Goal: Information Seeking & Learning: Learn about a topic

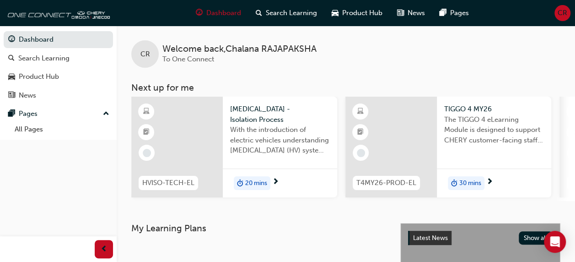
click at [566, 15] on span "CR" at bounding box center [562, 13] width 10 height 11
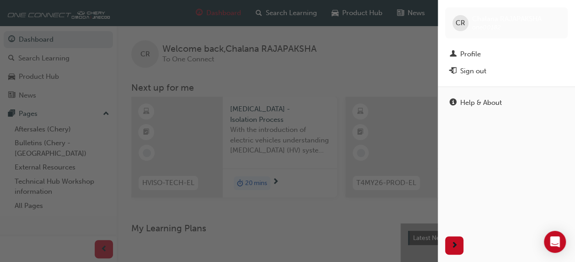
click at [407, 49] on div "button" at bounding box center [219, 131] width 438 height 262
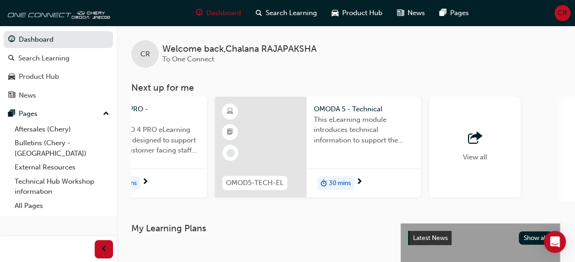
scroll to position [0, 839]
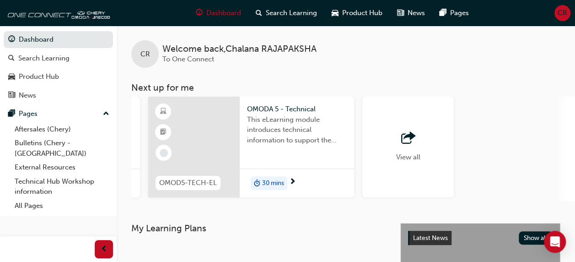
click at [412, 139] on span "outbound-icon" at bounding box center [408, 138] width 14 height 13
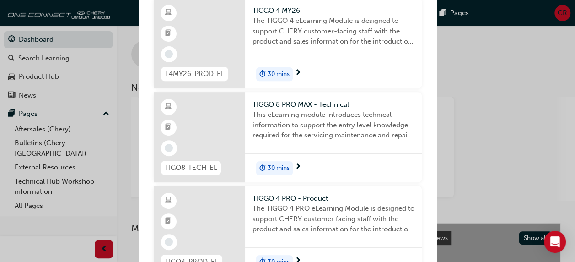
scroll to position [0, 0]
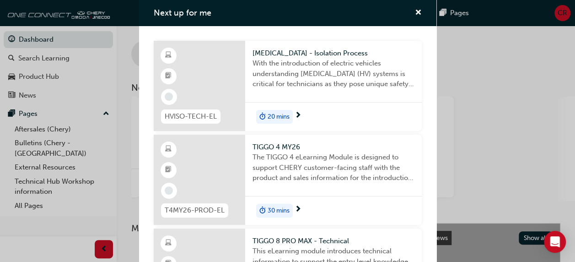
click at [206, 85] on div "Next up for me" at bounding box center [199, 86] width 91 height 90
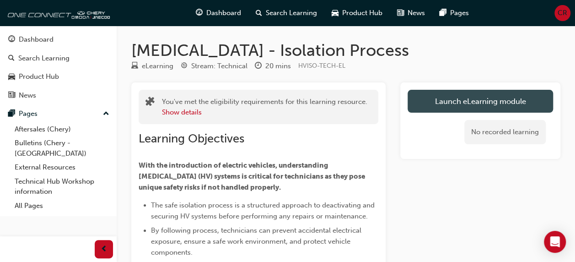
click at [518, 99] on link "Launch eLearning module" at bounding box center [479, 101] width 145 height 23
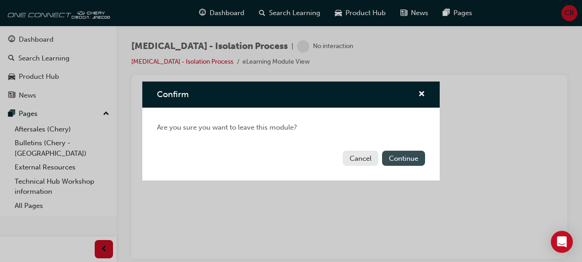
click at [402, 157] on button "Continue" at bounding box center [403, 157] width 43 height 15
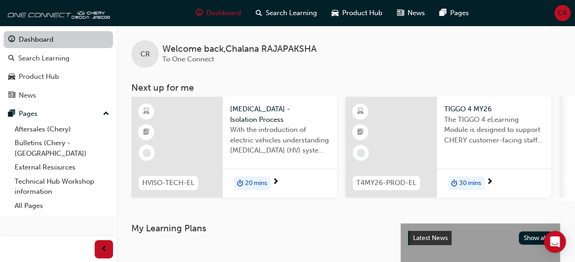
click at [11, 42] on span "guage-icon" at bounding box center [11, 40] width 7 height 8
click at [19, 36] on link "Dashboard" at bounding box center [58, 39] width 109 height 17
click at [11, 37] on span "guage-icon" at bounding box center [11, 40] width 7 height 8
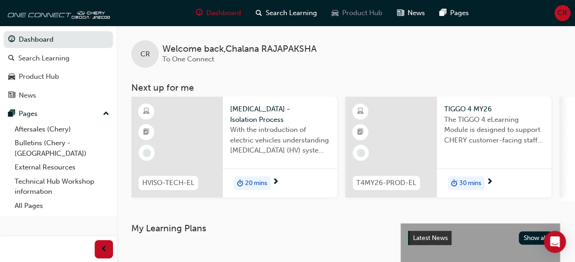
click at [363, 17] on span "Product Hub" at bounding box center [362, 13] width 40 height 11
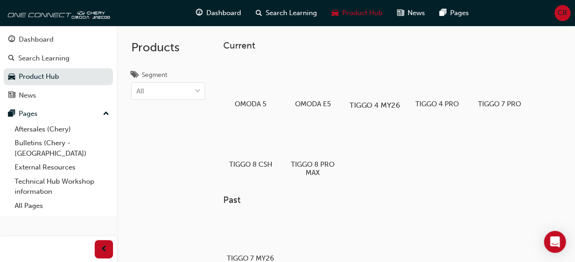
click at [384, 96] on div "TIGGO 4 MY26" at bounding box center [375, 85] width 58 height 56
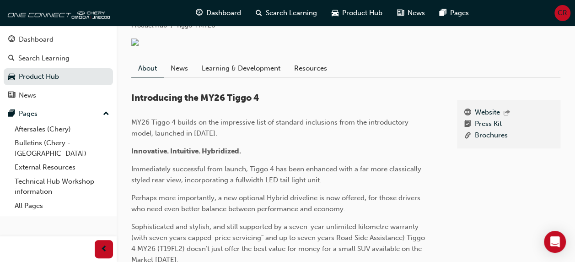
scroll to position [172, 0]
click at [264, 75] on link "Learning & Development" at bounding box center [241, 68] width 92 height 17
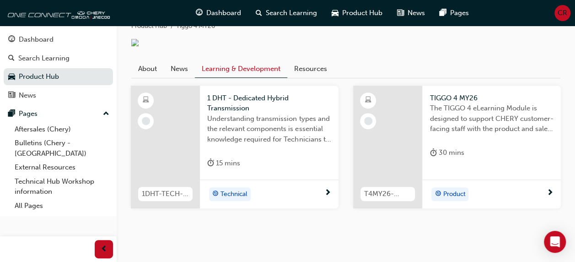
scroll to position [191, 0]
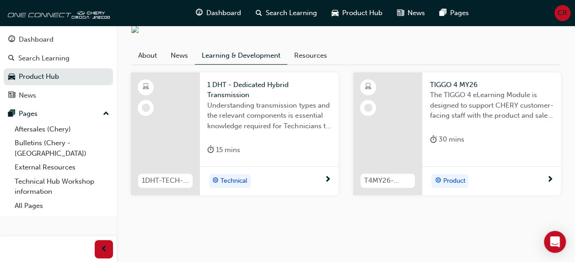
click at [272, 141] on div "1 DHT - Dedicated Hybrid Transmission Understanding transmission types and the …" at bounding box center [269, 119] width 139 height 94
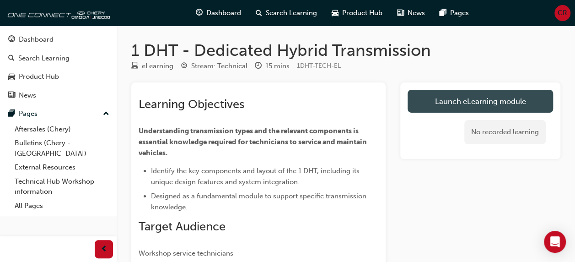
click at [515, 101] on link "Launch eLearning module" at bounding box center [479, 101] width 145 height 23
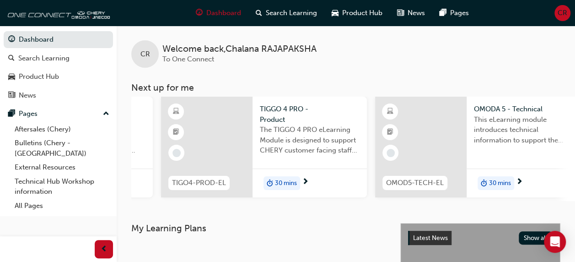
scroll to position [0, 613]
click at [289, 128] on span "The TIGGO 4 PRO eLearning Module is designed to support CHERY customer facing s…" at bounding box center [309, 139] width 100 height 31
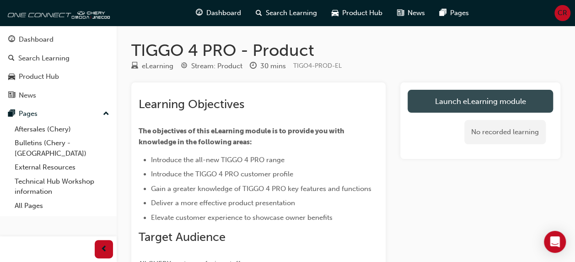
click at [508, 106] on link "Launch eLearning module" at bounding box center [479, 101] width 145 height 23
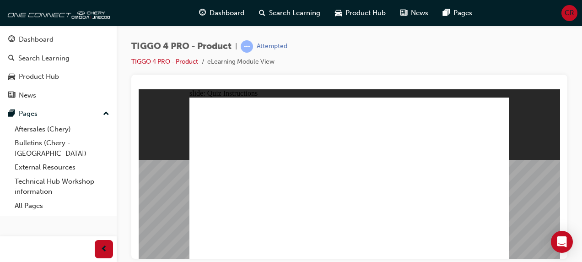
radio input "true"
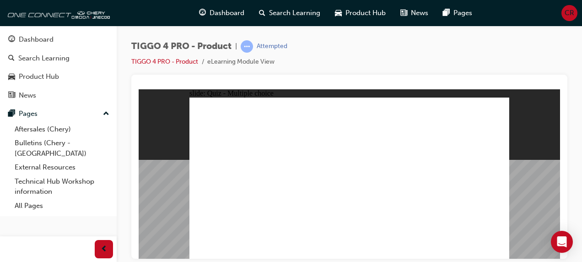
radio input "true"
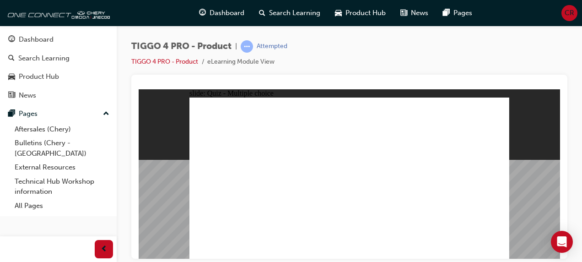
radio input "true"
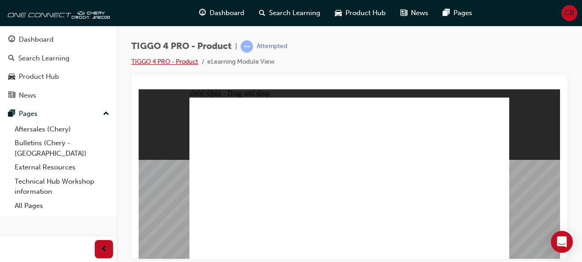
click at [190, 64] on link "TIGGO 4 PRO - Product" at bounding box center [164, 62] width 67 height 8
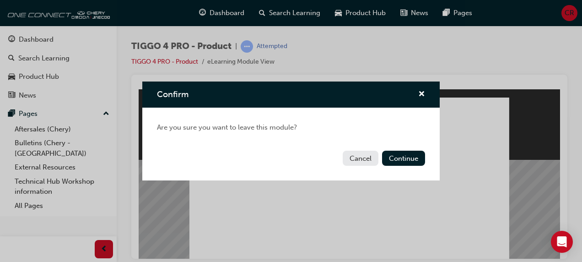
click at [359, 155] on button "Cancel" at bounding box center [361, 157] width 36 height 15
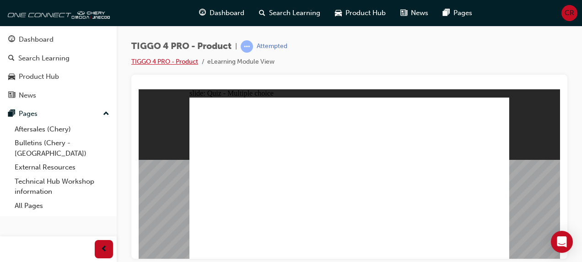
radio input "true"
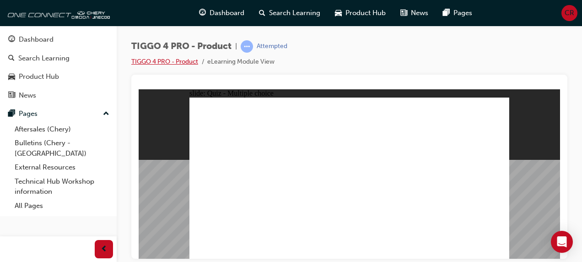
radio input "true"
radio input "false"
radio input "true"
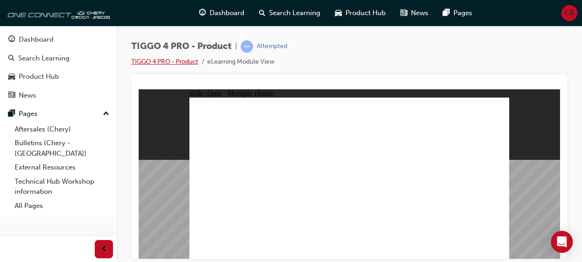
radio input "true"
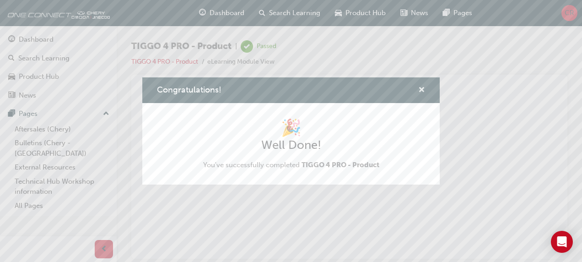
click at [420, 93] on span "cross-icon" at bounding box center [421, 90] width 7 height 8
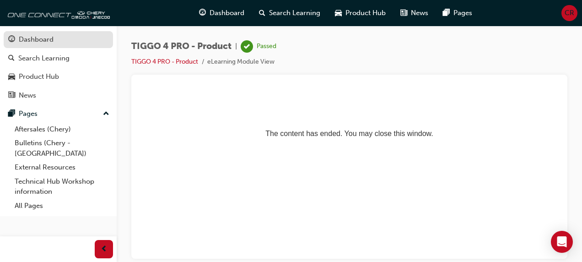
click at [48, 40] on div "Dashboard" at bounding box center [36, 39] width 35 height 11
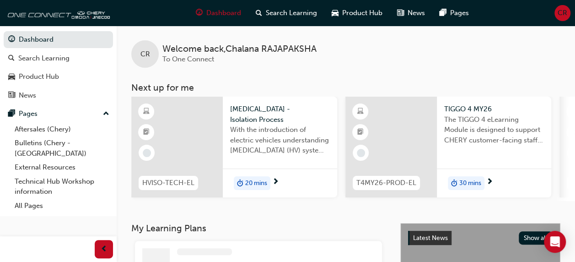
click at [301, 142] on span "With the introduction of electric vehicles understanding [MEDICAL_DATA] (HV) sy…" at bounding box center [280, 139] width 100 height 31
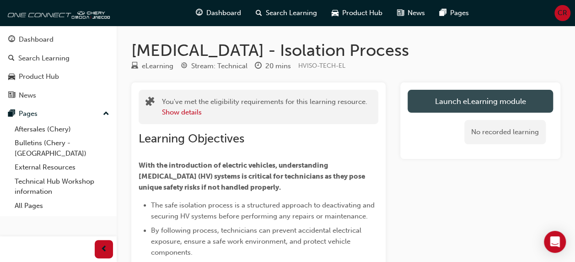
click at [522, 102] on link "Launch eLearning module" at bounding box center [479, 101] width 145 height 23
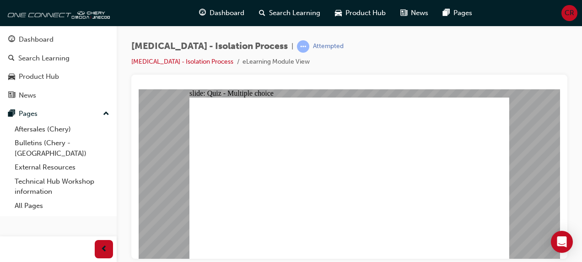
radio input "true"
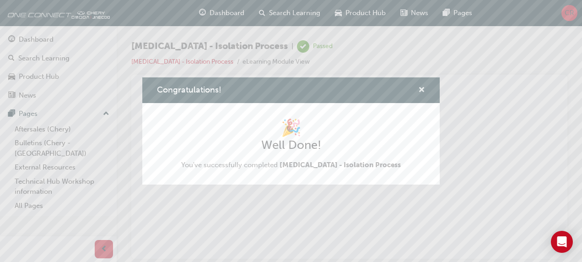
click at [419, 90] on span "cross-icon" at bounding box center [421, 90] width 7 height 8
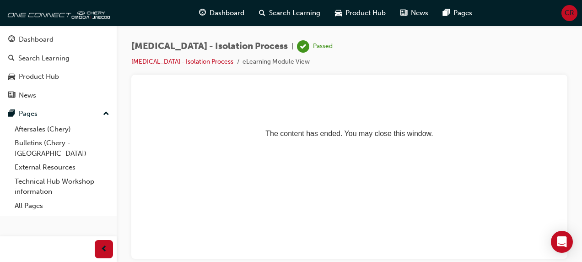
click at [49, 38] on div "Dashboard" at bounding box center [36, 39] width 35 height 11
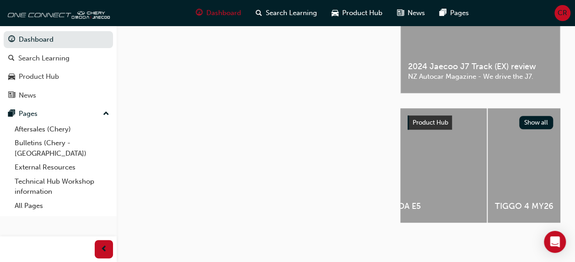
scroll to position [0, 148]
click at [537, 116] on button "Show all" at bounding box center [536, 122] width 34 height 13
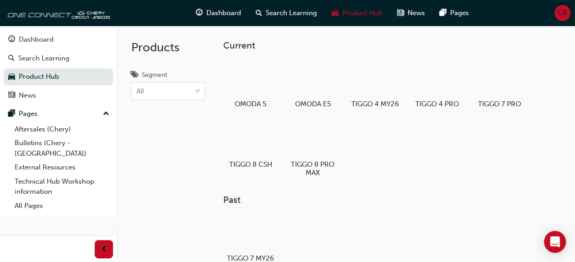
click at [75, 80] on link "Product Hub" at bounding box center [58, 76] width 109 height 17
click at [370, 14] on span "Product Hub" at bounding box center [362, 13] width 40 height 11
click at [47, 35] on div "Dashboard" at bounding box center [36, 39] width 35 height 11
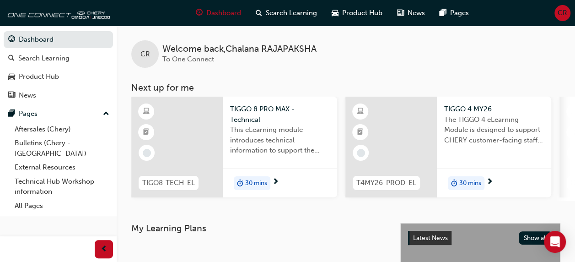
click at [62, 131] on link "Aftersales (Chery)" at bounding box center [62, 129] width 102 height 14
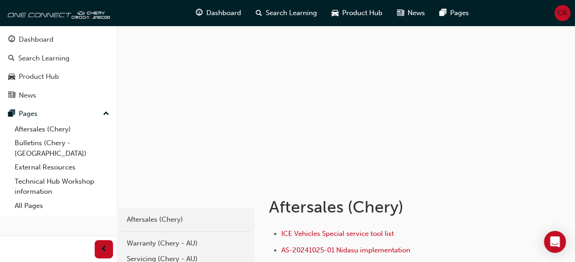
click at [36, 38] on div "Dashboard" at bounding box center [36, 39] width 35 height 11
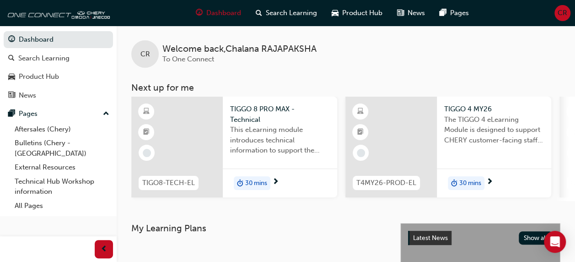
click at [293, 14] on span "Search Learning" at bounding box center [291, 13] width 51 height 11
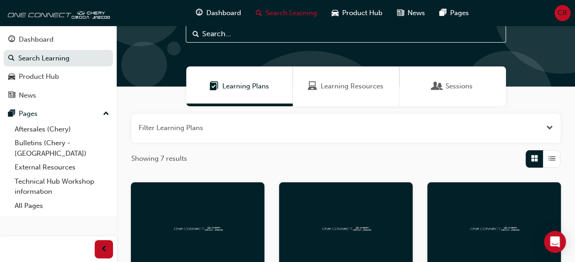
scroll to position [29, 0]
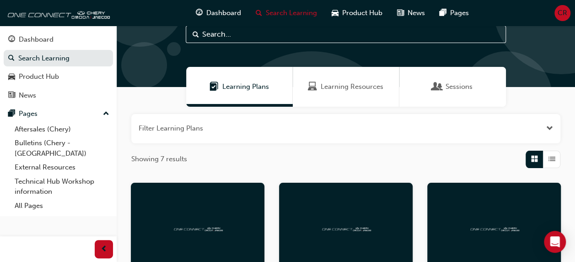
click at [369, 88] on span "Learning Resources" at bounding box center [352, 86] width 63 height 11
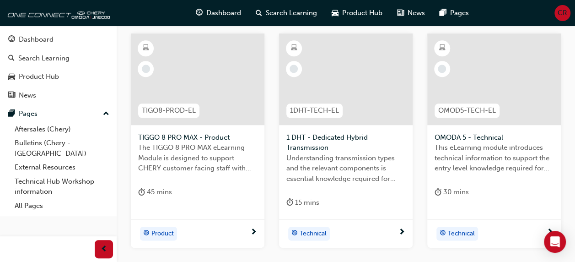
scroll to position [407, 0]
click at [376, 98] on div at bounding box center [346, 78] width 134 height 91
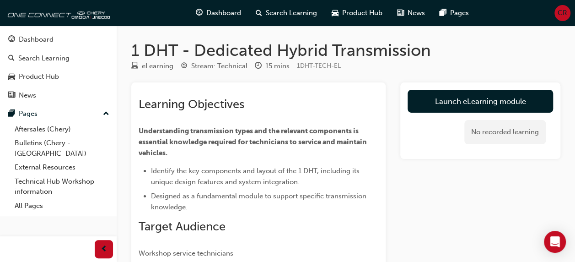
click at [469, 101] on link "Launch eLearning module" at bounding box center [479, 101] width 145 height 23
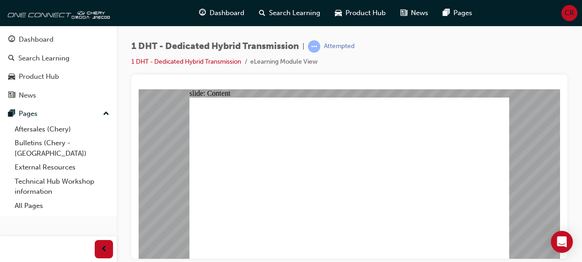
type input "24"
radio input "true"
checkbox input "true"
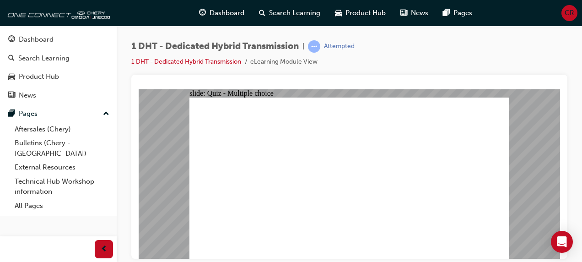
radio input "true"
checkbox input "true"
radio input "true"
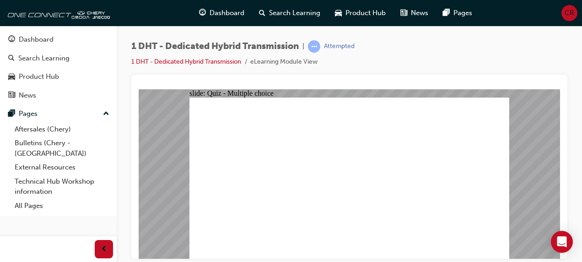
radio input "true"
checkbox input "true"
radio input "true"
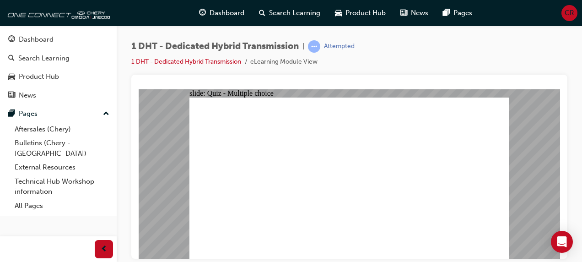
radio input "true"
checkbox input "true"
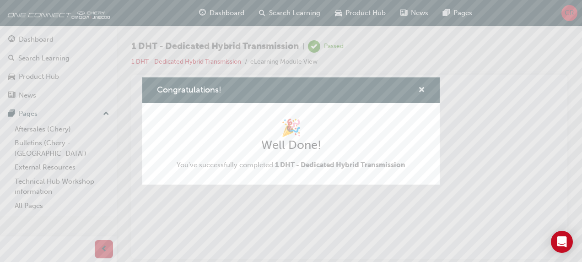
click at [422, 89] on span "cross-icon" at bounding box center [421, 90] width 7 height 8
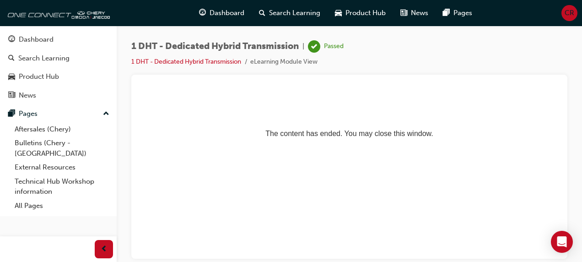
click at [46, 36] on div "Dashboard" at bounding box center [36, 39] width 35 height 11
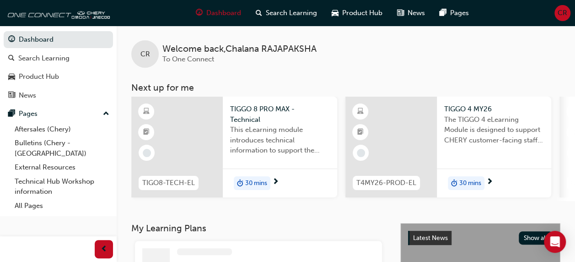
click at [37, 40] on link "Dashboard" at bounding box center [58, 39] width 109 height 17
click at [357, 14] on span "Product Hub" at bounding box center [362, 13] width 40 height 11
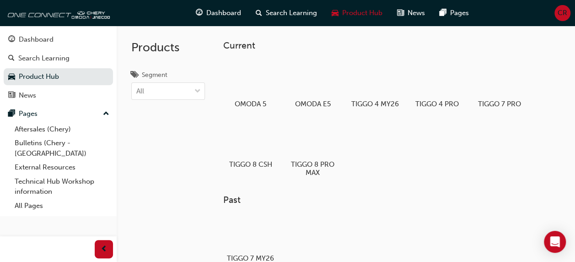
click at [293, 15] on span "Search Learning" at bounding box center [291, 13] width 51 height 11
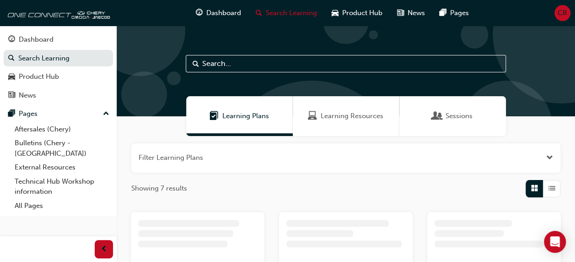
click at [350, 117] on span "Learning Resources" at bounding box center [352, 116] width 63 height 11
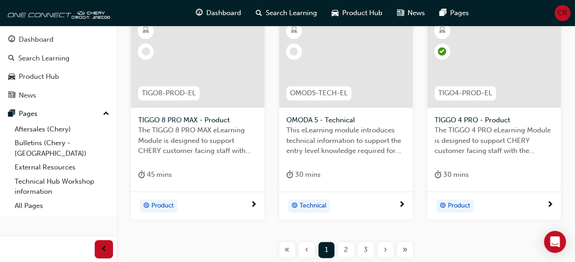
scroll to position [429, 0]
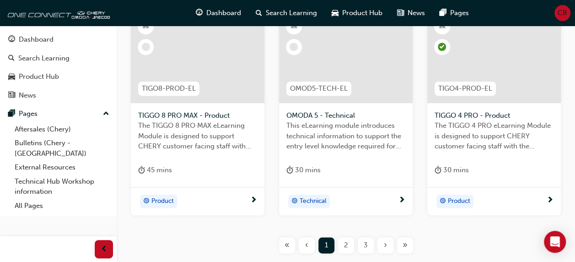
click at [344, 243] on span "2" at bounding box center [346, 245] width 4 height 11
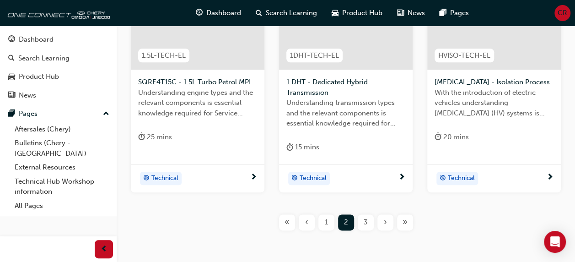
scroll to position [452, 0]
click at [366, 227] on div "3" at bounding box center [366, 222] width 16 height 16
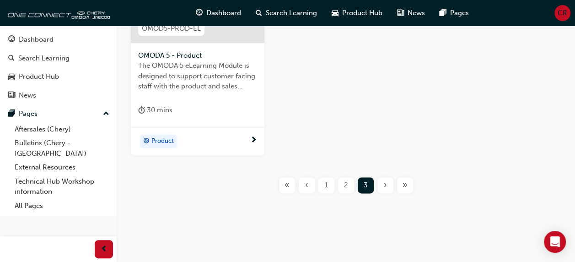
scroll to position [493, 0]
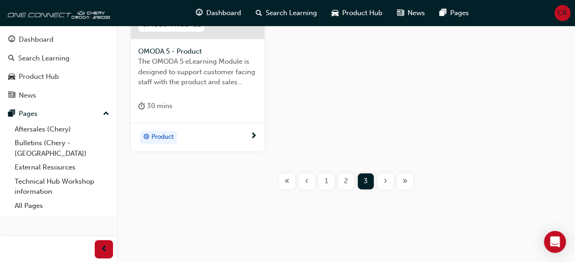
click at [326, 176] on span "1" at bounding box center [326, 181] width 3 height 11
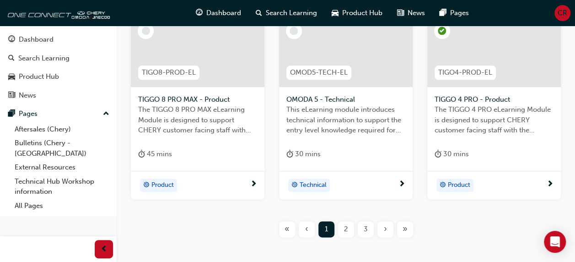
scroll to position [493, 0]
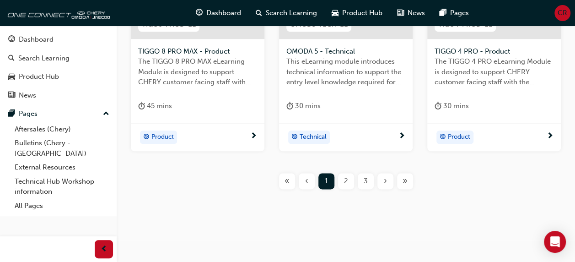
click at [346, 179] on span "2" at bounding box center [346, 181] width 4 height 11
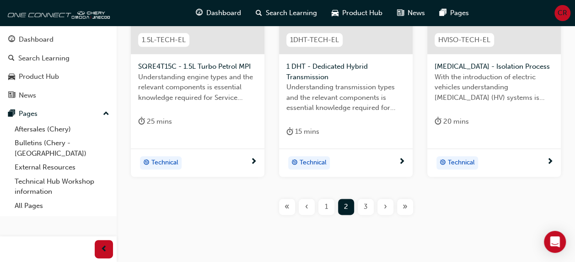
scroll to position [493, 0]
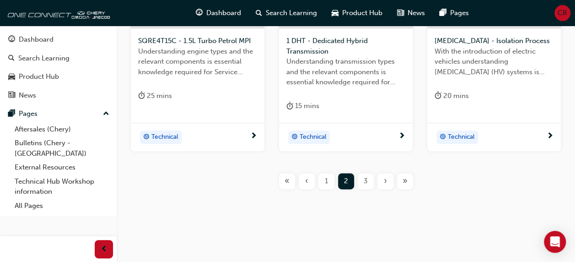
click at [365, 179] on span "3" at bounding box center [366, 181] width 4 height 11
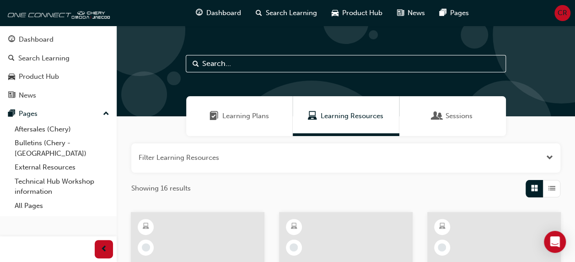
click at [41, 94] on div "News" at bounding box center [58, 95] width 100 height 11
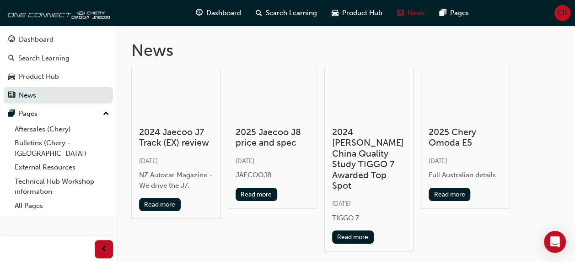
scroll to position [38, 0]
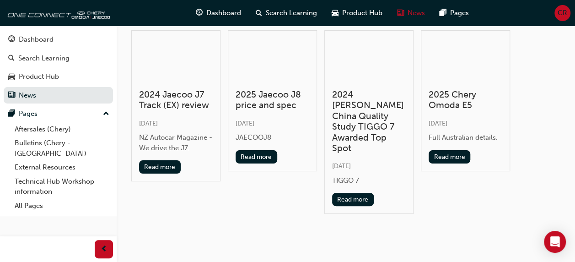
click at [216, 224] on div "News 2024 Jaecoo J7 Track (EX) review [DATE] NZ Autocar Magazine - We drive the…" at bounding box center [346, 119] width 458 height 262
click at [68, 70] on link "Product Hub" at bounding box center [58, 76] width 109 height 17
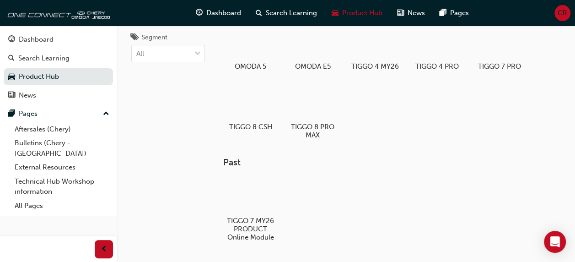
click at [253, 203] on div at bounding box center [250, 195] width 48 height 34
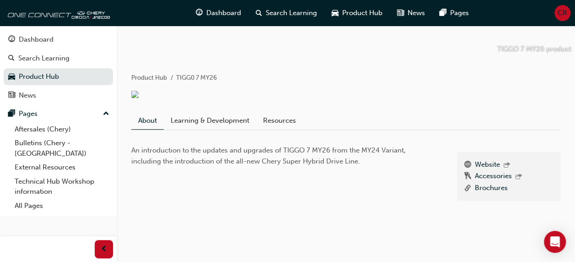
scroll to position [102, 0]
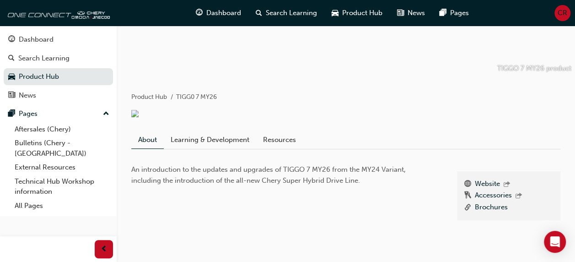
click at [201, 147] on link "Learning & Development" at bounding box center [210, 139] width 92 height 17
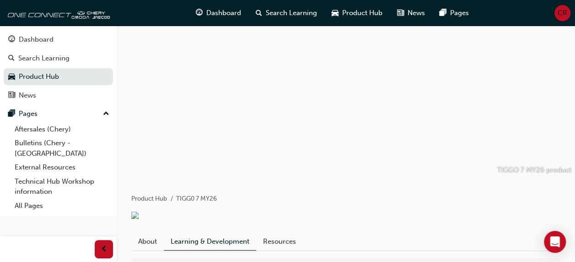
click at [288, 248] on link "Resources" at bounding box center [279, 240] width 47 height 17
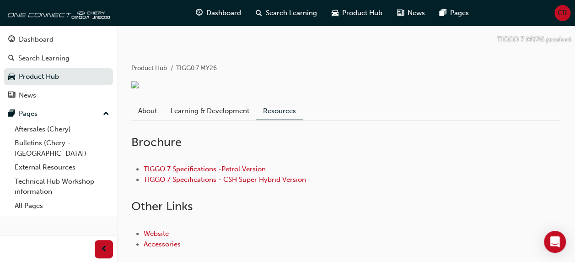
scroll to position [190, 0]
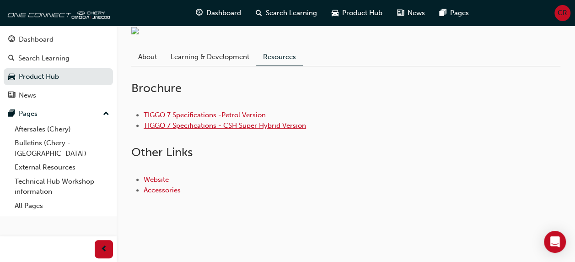
click at [261, 125] on link "TIGGO 7 Specifications - CSH Super Hybrid Version" at bounding box center [225, 125] width 162 height 8
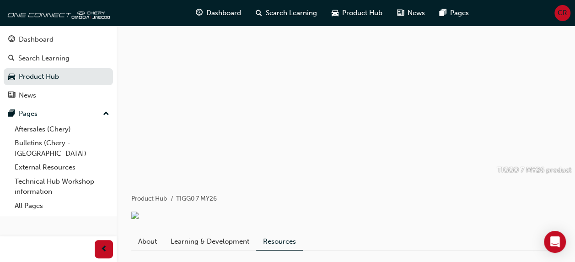
click at [71, 62] on div "Search Learning" at bounding box center [58, 58] width 100 height 11
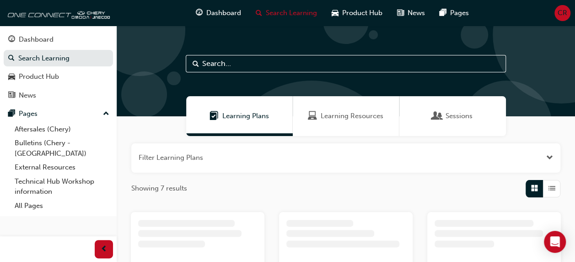
click at [289, 62] on input "text" at bounding box center [346, 63] width 320 height 17
click at [375, 120] on span "Learning Resources" at bounding box center [352, 116] width 63 height 11
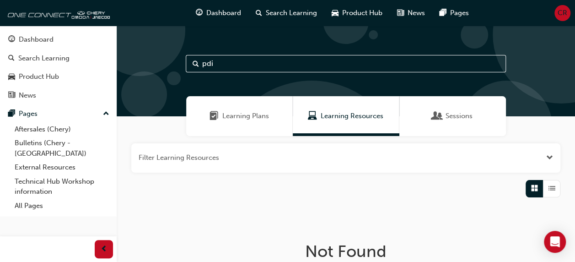
click at [253, 69] on input "pdi" at bounding box center [346, 63] width 320 height 17
type input "p"
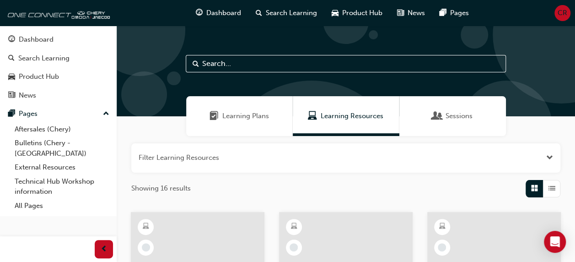
click at [76, 177] on link "Technical Hub Workshop information" at bounding box center [62, 186] width 102 height 24
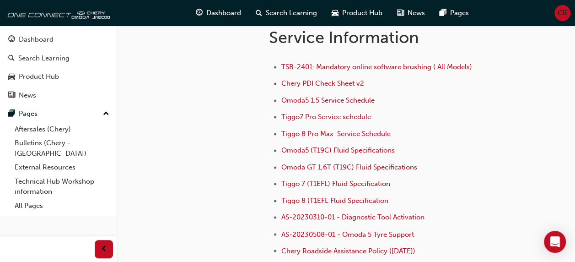
scroll to position [643, 0]
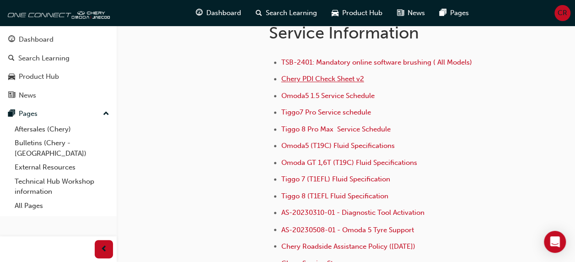
click at [341, 80] on span "Chery PDI Check Sheet v2" at bounding box center [322, 79] width 83 height 8
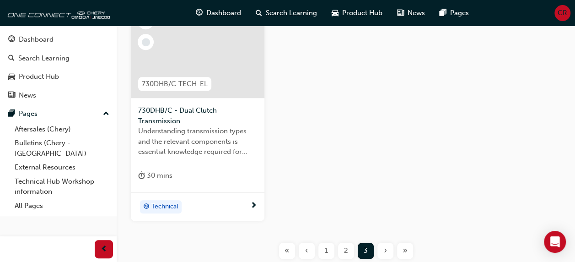
scroll to position [493, 0]
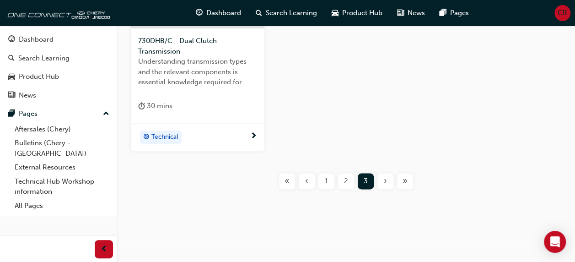
click at [306, 177] on span "‹" at bounding box center [306, 181] width 3 height 11
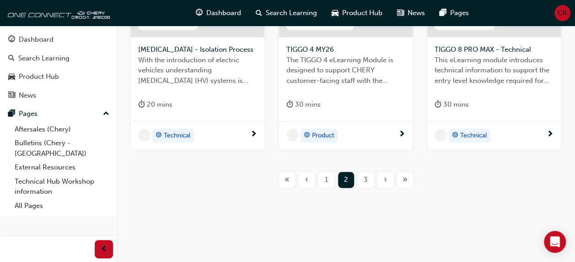
scroll to position [483, 0]
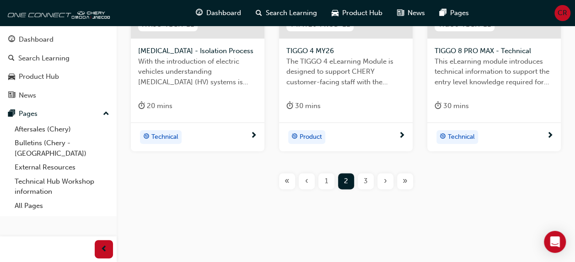
click at [324, 186] on div "1" at bounding box center [326, 181] width 16 height 16
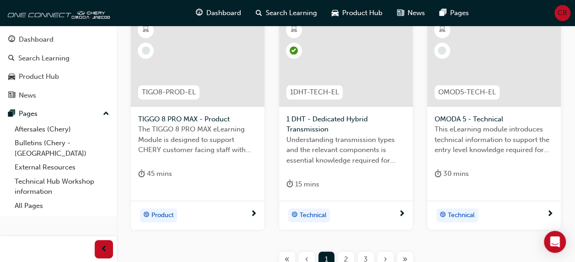
scroll to position [427, 0]
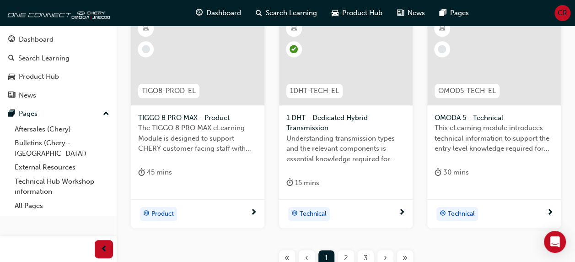
click at [346, 256] on span "2" at bounding box center [346, 257] width 4 height 11
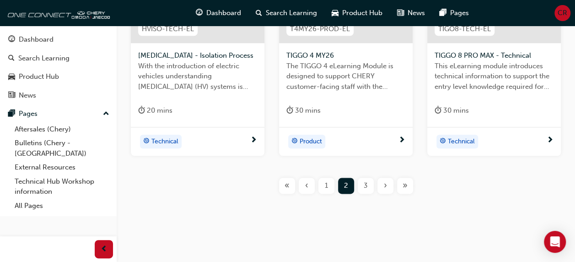
scroll to position [479, 0]
click at [365, 186] on span "3" at bounding box center [366, 185] width 4 height 11
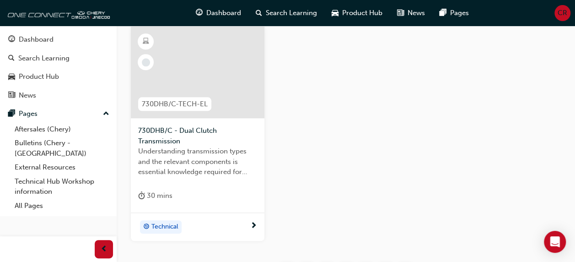
scroll to position [493, 0]
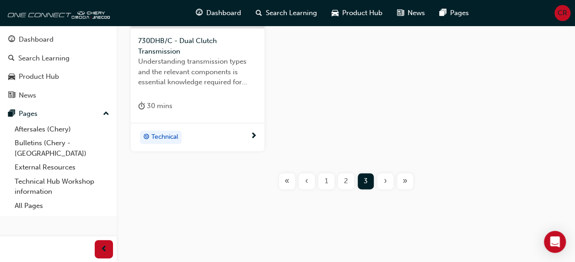
click at [346, 179] on span "2" at bounding box center [346, 181] width 4 height 11
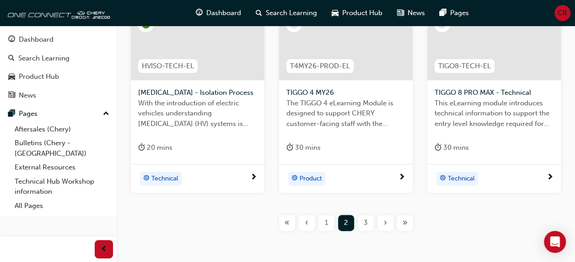
scroll to position [445, 0]
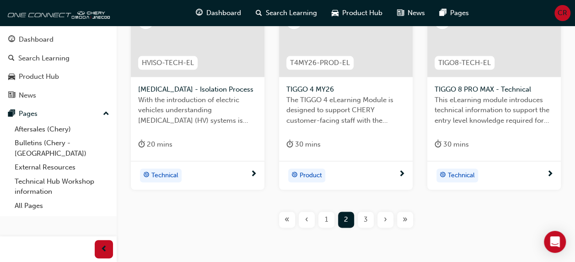
click at [327, 218] on span "1" at bounding box center [326, 219] width 3 height 11
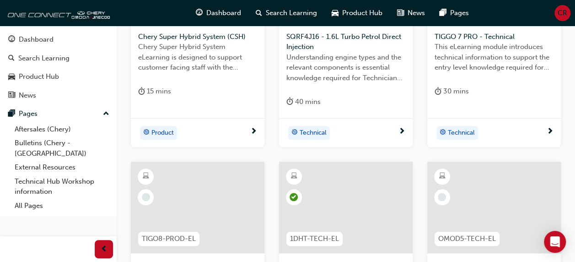
scroll to position [280, 0]
click at [106, 198] on link "All Pages" at bounding box center [62, 205] width 102 height 14
